Goal: Information Seeking & Learning: Check status

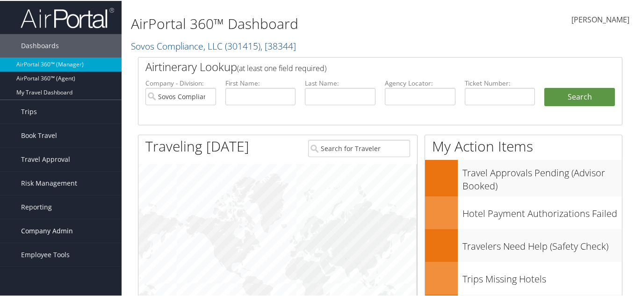
click at [44, 228] on span "Company Admin" at bounding box center [47, 229] width 52 height 23
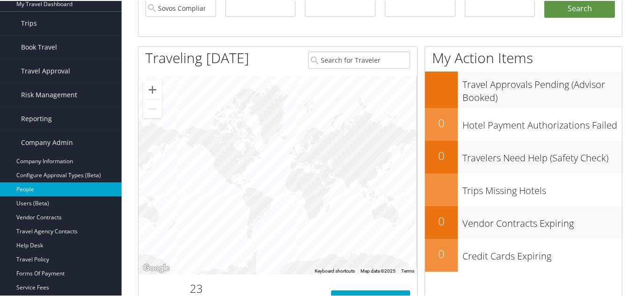
scroll to position [93, 0]
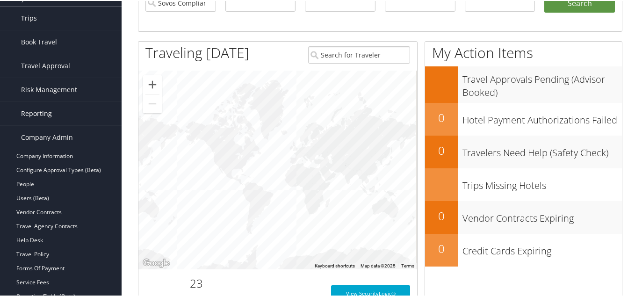
click at [72, 112] on link "Reporting" at bounding box center [61, 112] width 122 height 23
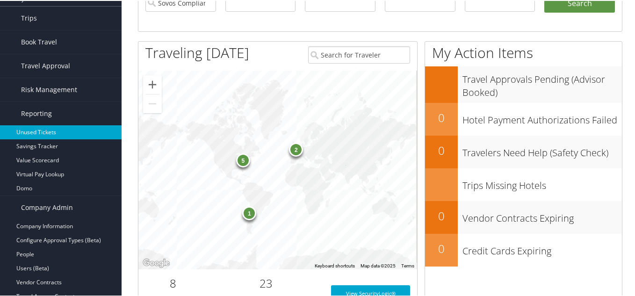
click at [49, 133] on link "Unused Tickets" at bounding box center [61, 131] width 122 height 14
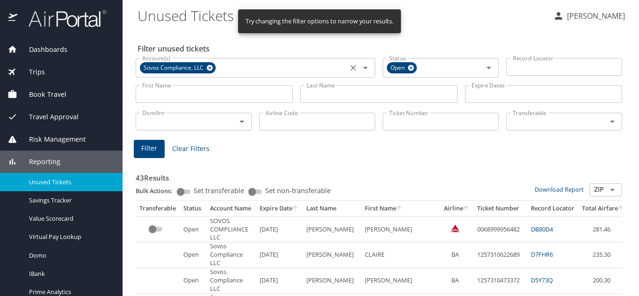
click at [208, 67] on icon at bounding box center [210, 68] width 6 height 6
click at [408, 69] on icon at bounding box center [410, 68] width 7 height 10
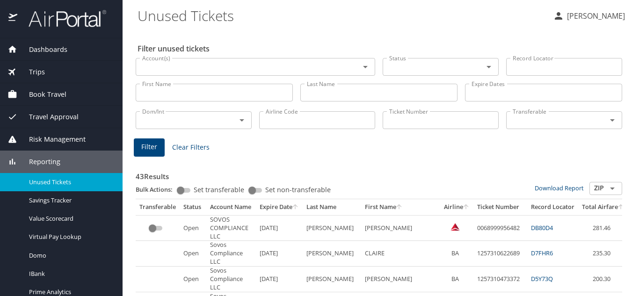
click at [418, 67] on input "Status" at bounding box center [426, 67] width 83 height 12
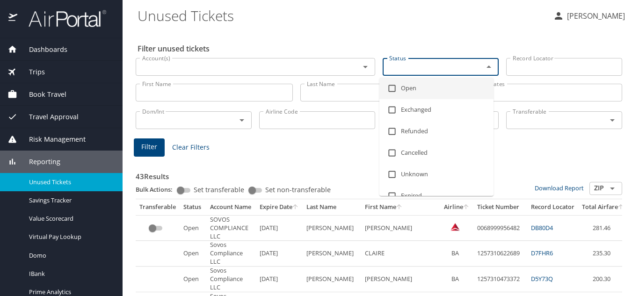
click at [401, 89] on li "Open" at bounding box center [436, 89] width 114 height 22
checkbox input "true"
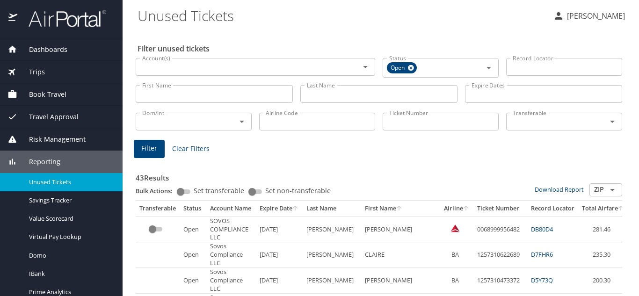
click at [304, 151] on div "Filter Clear Filters" at bounding box center [379, 149] width 490 height 18
click at [440, 120] on input "Ticket Number" at bounding box center [440, 122] width 116 height 18
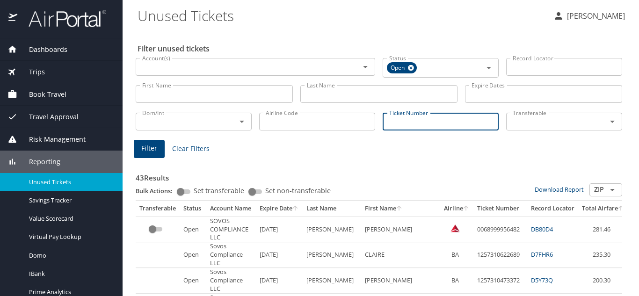
paste input "001 7310 584467"
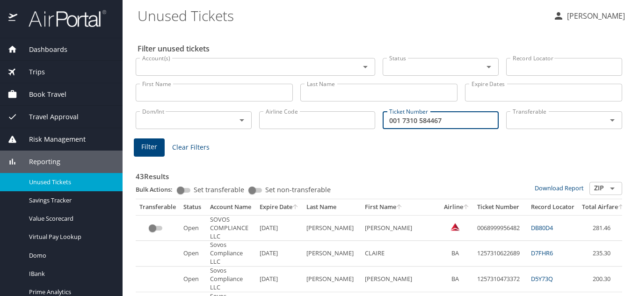
click at [399, 119] on input "001 7310 584467" at bounding box center [440, 120] width 116 height 18
click at [412, 119] on input "0017310 584467" at bounding box center [440, 120] width 116 height 18
type input "0017310584467"
click at [156, 151] on span "Filter" at bounding box center [149, 147] width 16 height 12
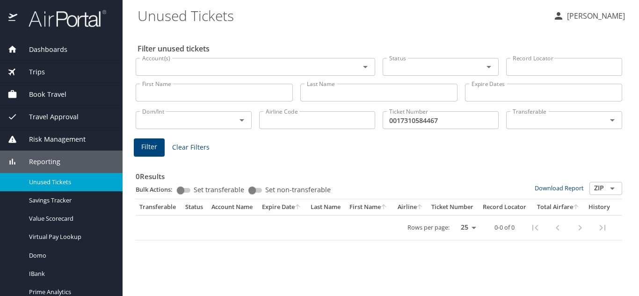
click at [152, 146] on span "Filter" at bounding box center [149, 147] width 16 height 12
